Goal: Information Seeking & Learning: Understand process/instructions

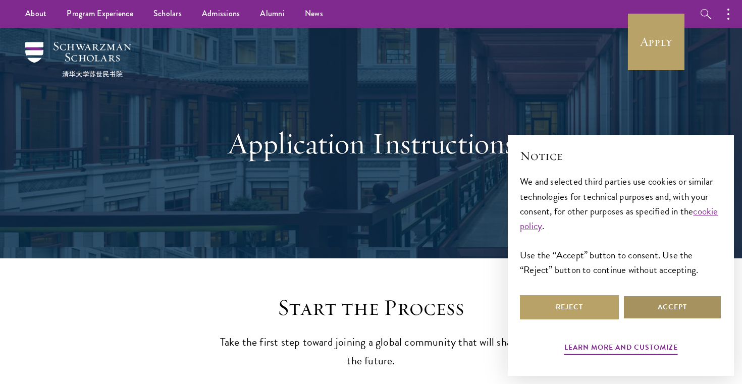
click at [667, 311] on button "Accept" at bounding box center [672, 307] width 99 height 24
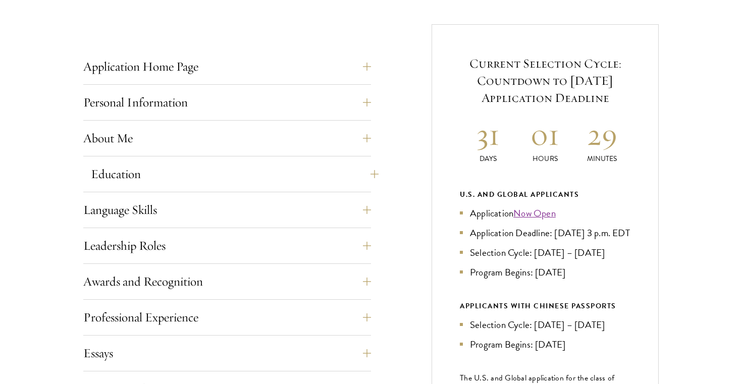
scroll to position [385, 0]
click at [367, 136] on button "About Me" at bounding box center [235, 138] width 288 height 24
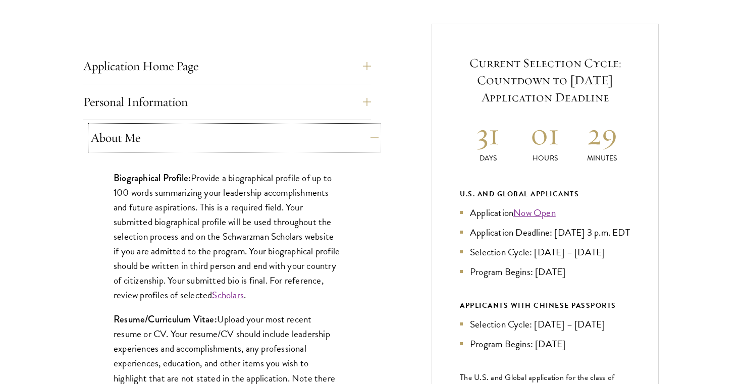
click at [378, 131] on button "About Me" at bounding box center [235, 138] width 288 height 24
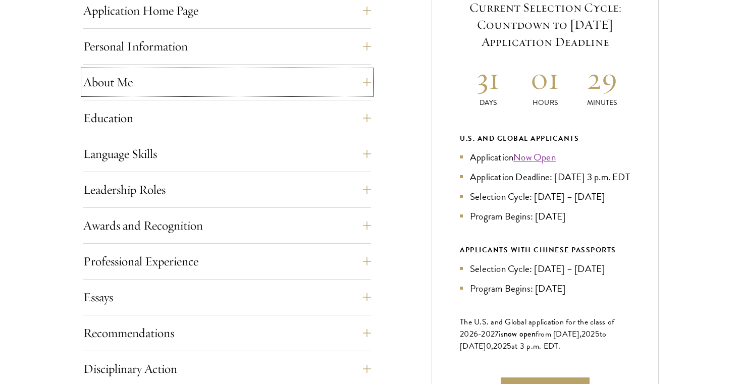
scroll to position [445, 0]
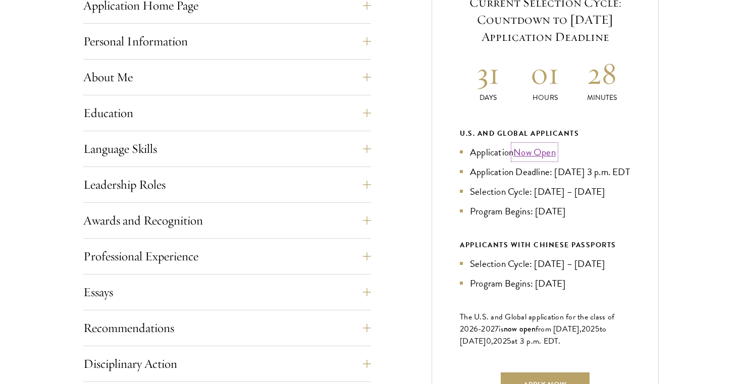
click at [536, 152] on link "Now Open" at bounding box center [534, 152] width 42 height 15
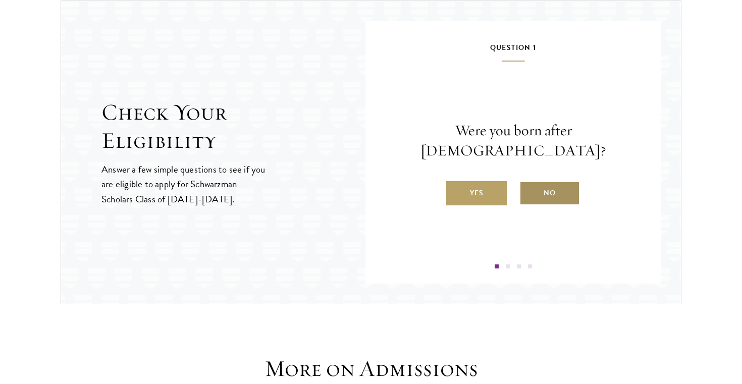
click at [533, 181] on label "No" at bounding box center [549, 193] width 61 height 24
click at [528, 182] on input "No" at bounding box center [523, 186] width 9 height 9
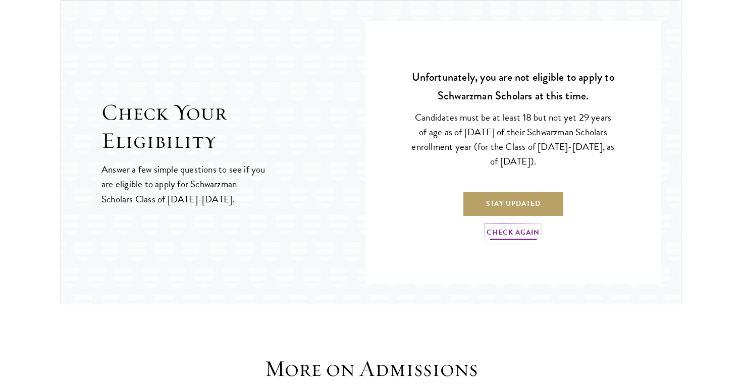
click at [508, 232] on link "Check Again" at bounding box center [512, 234] width 53 height 16
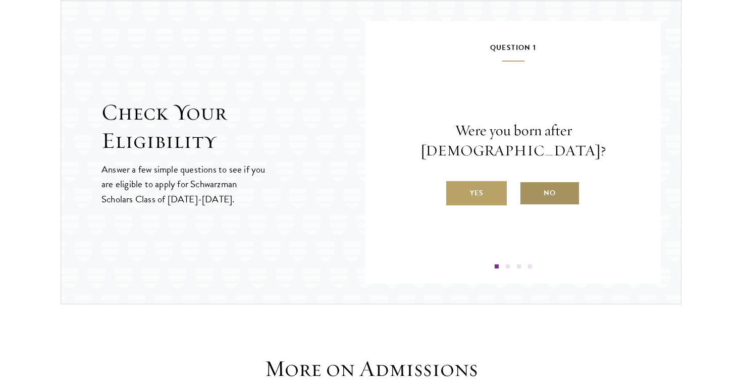
click at [553, 188] on label "No" at bounding box center [549, 193] width 61 height 24
click at [528, 188] on input "No" at bounding box center [523, 186] width 9 height 9
